Goal: Transaction & Acquisition: Obtain resource

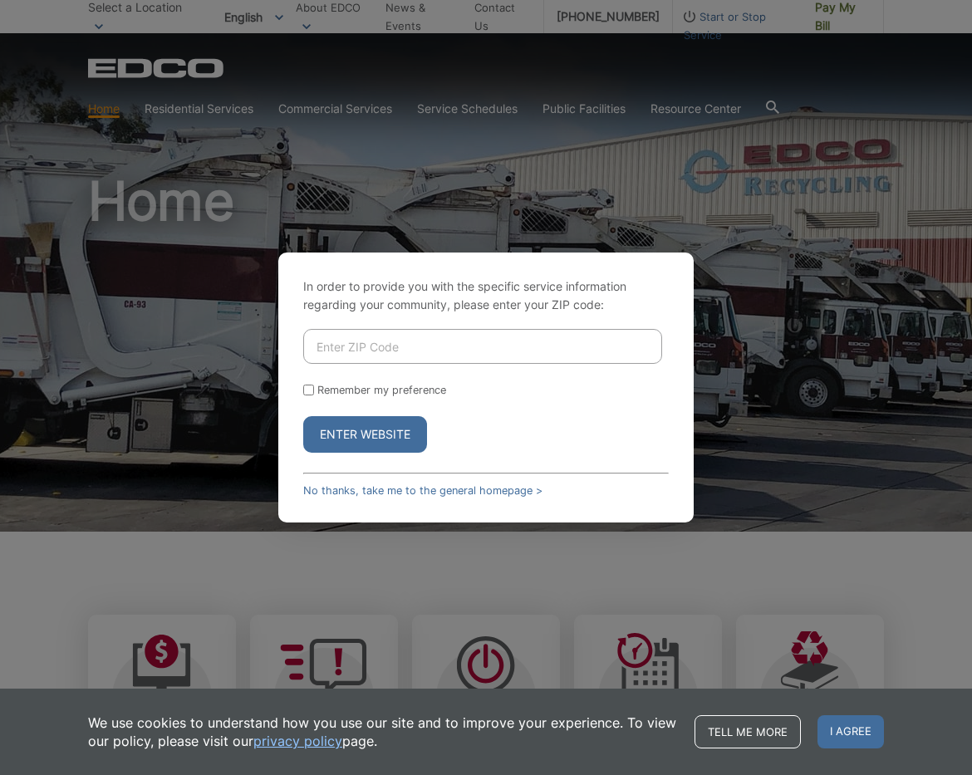
drag, startPoint x: 356, startPoint y: 347, endPoint x: 395, endPoint y: 335, distance: 40.0
click at [356, 347] on input "Enter ZIP Code" at bounding box center [482, 346] width 359 height 35
type input "92082"
click at [378, 438] on button "Enter Website" at bounding box center [365, 434] width 124 height 37
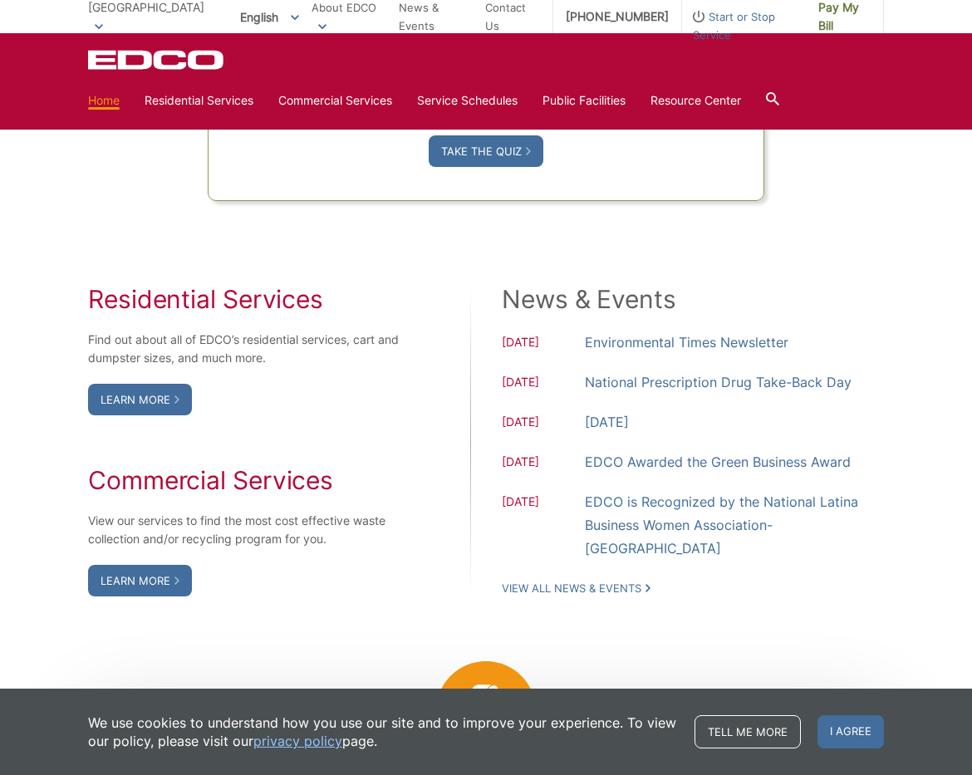
scroll to position [1233, 0]
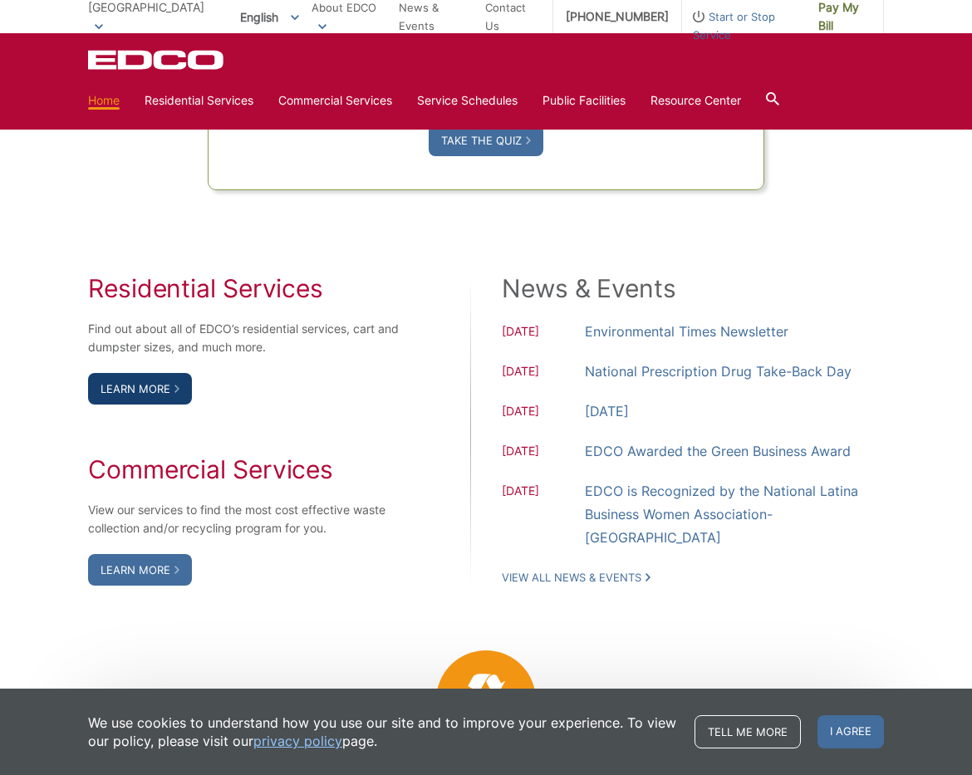
click at [141, 405] on link "Learn More" at bounding box center [140, 389] width 104 height 32
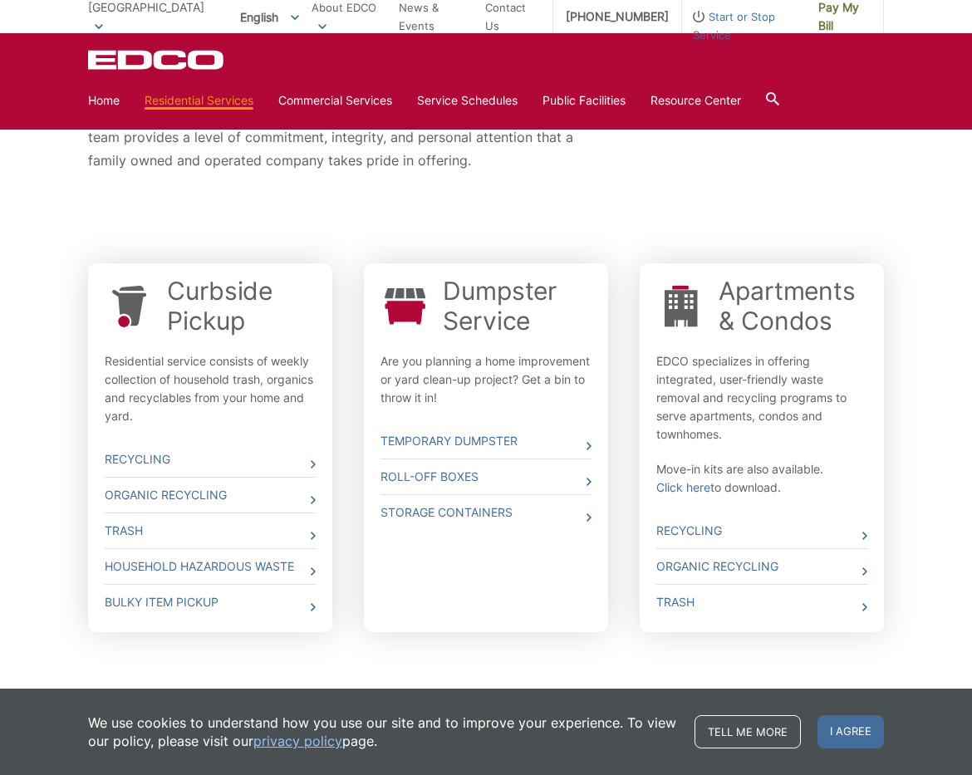
scroll to position [405, 0]
click at [440, 438] on link "Temporary Dumpster" at bounding box center [486, 439] width 211 height 35
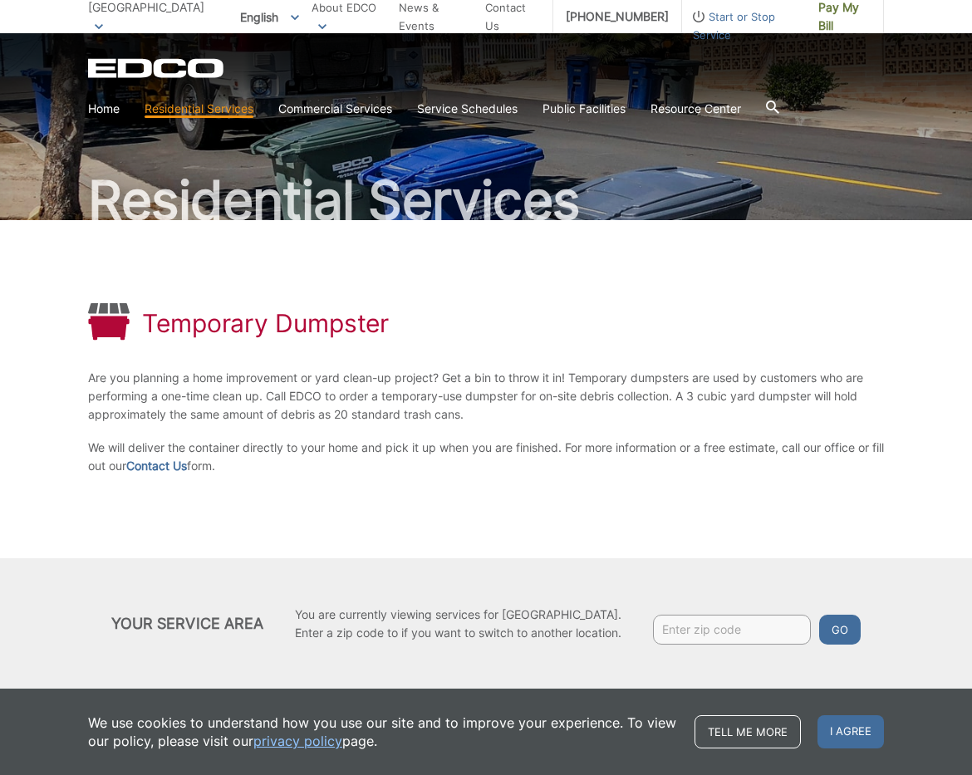
scroll to position [71, 0]
click at [172, 462] on link "Contact Us" at bounding box center [156, 466] width 61 height 18
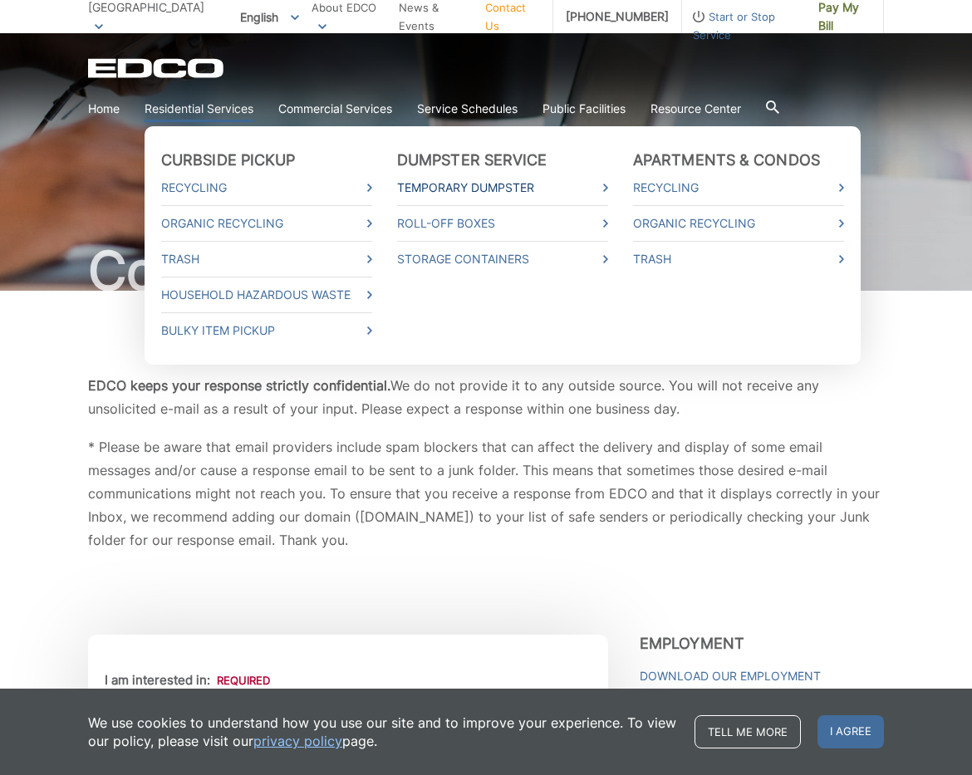
click at [435, 184] on link "Temporary Dumpster" at bounding box center [502, 188] width 211 height 18
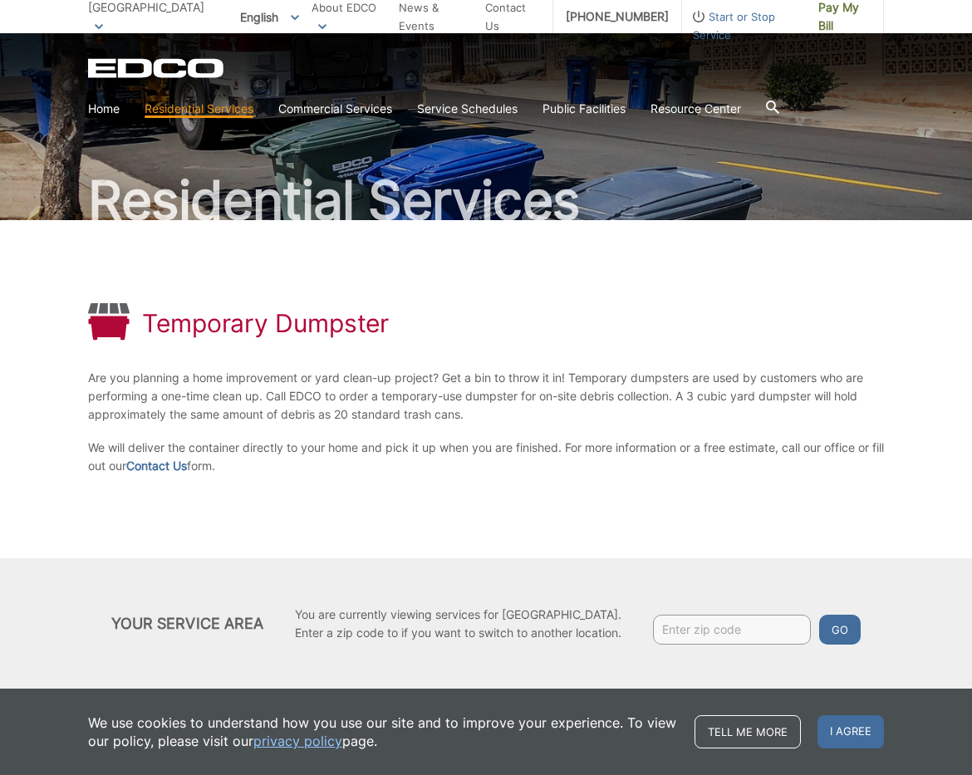
scroll to position [71, 1]
click at [539, 509] on div "Temporary Dumpster Are you planning a home improvement or yard clean-up project…" at bounding box center [486, 389] width 796 height 338
